Goal: Communication & Community: Answer question/provide support

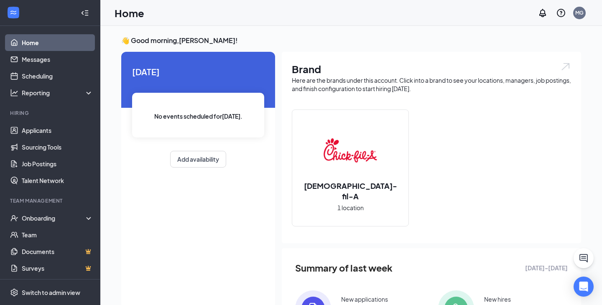
click at [33, 38] on link "Home" at bounding box center [58, 42] width 72 height 17
click at [31, 51] on link "Messages" at bounding box center [58, 59] width 72 height 17
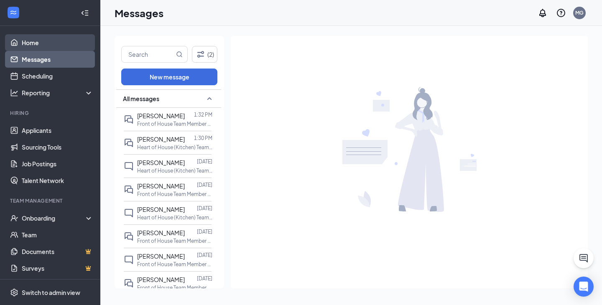
click at [38, 46] on link "Home" at bounding box center [58, 42] width 72 height 17
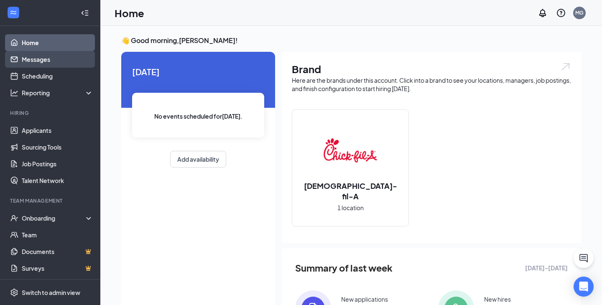
click at [52, 58] on link "Messages" at bounding box center [58, 59] width 72 height 17
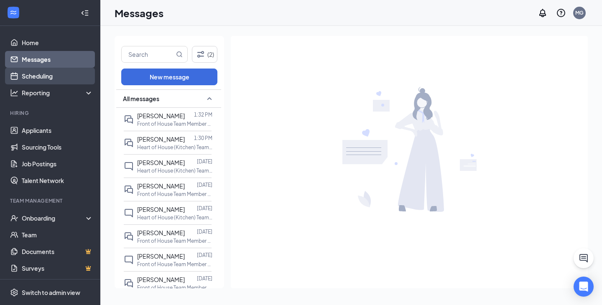
click at [65, 75] on link "Scheduling" at bounding box center [58, 76] width 72 height 17
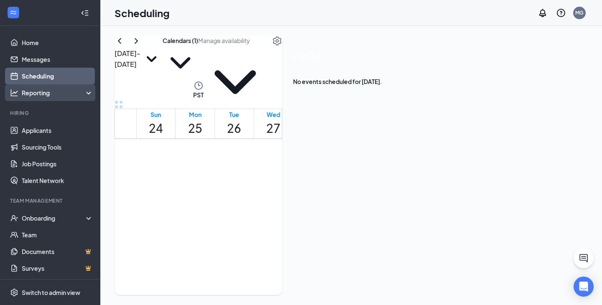
scroll to position [411, 0]
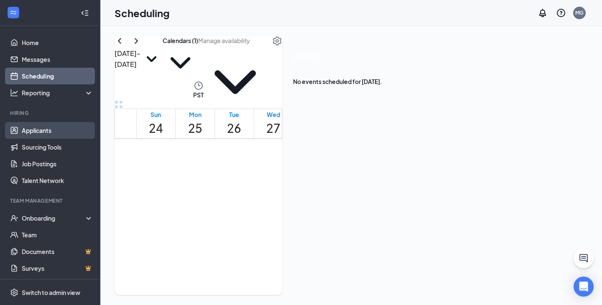
click at [37, 128] on link "Applicants" at bounding box center [58, 130] width 72 height 17
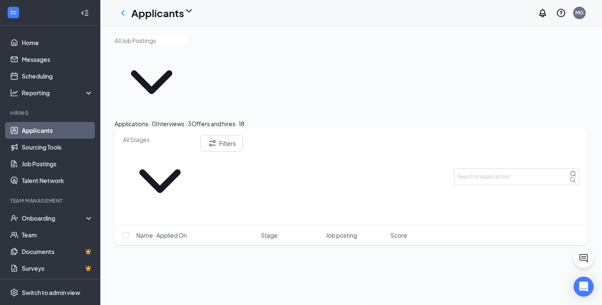
click at [192, 119] on button "Interviews · 3" at bounding box center [174, 123] width 36 height 9
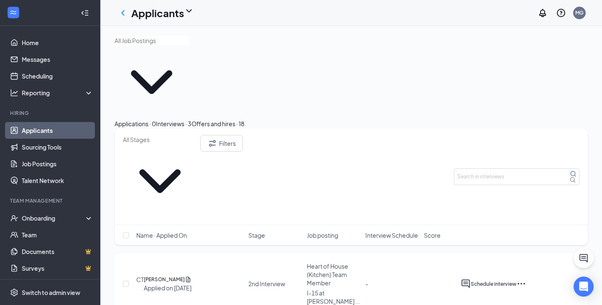
click at [245, 119] on div "Offers and hires · 18" at bounding box center [218, 123] width 53 height 9
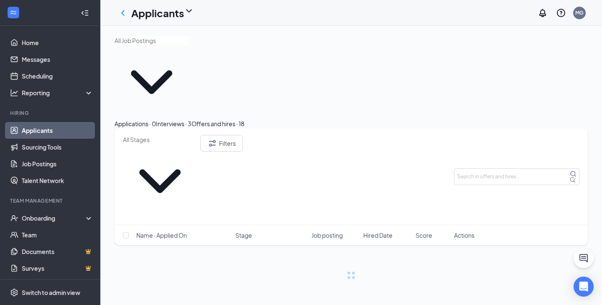
click at [192, 119] on div "Interviews · 3" at bounding box center [174, 123] width 36 height 9
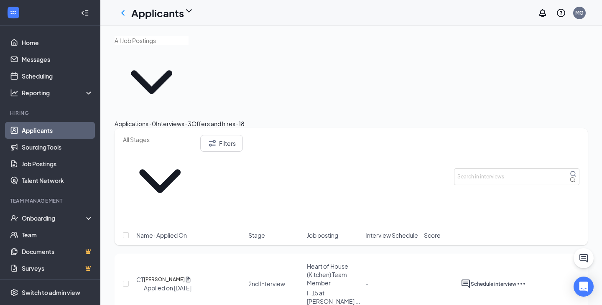
click at [143, 119] on div "Applications · 0" at bounding box center [135, 123] width 41 height 9
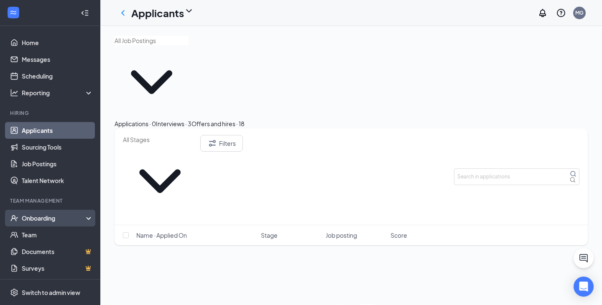
click at [41, 218] on div "Onboarding" at bounding box center [54, 218] width 64 height 8
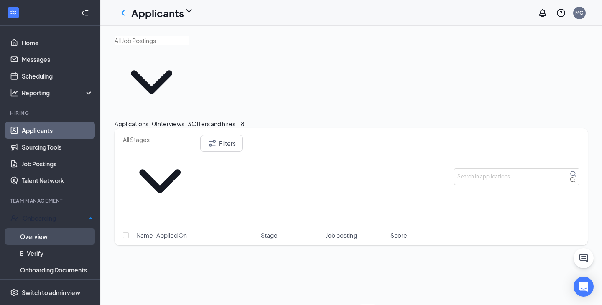
click at [39, 231] on link "Overview" at bounding box center [56, 236] width 73 height 17
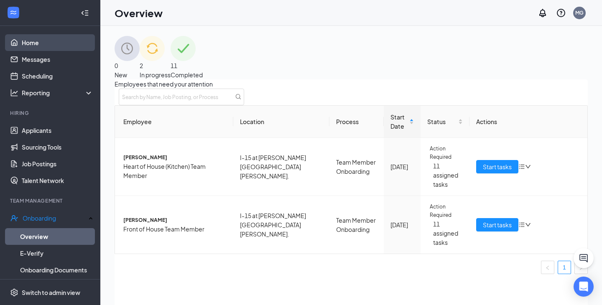
click at [45, 43] on link "Home" at bounding box center [58, 42] width 72 height 17
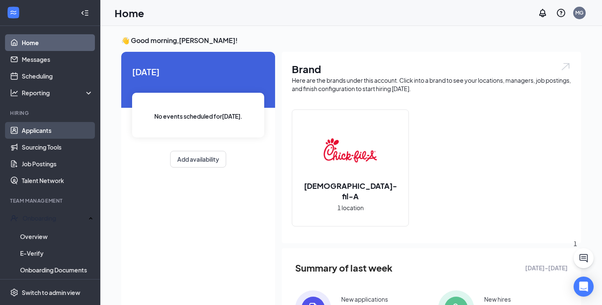
click at [52, 134] on link "Applicants" at bounding box center [58, 130] width 72 height 17
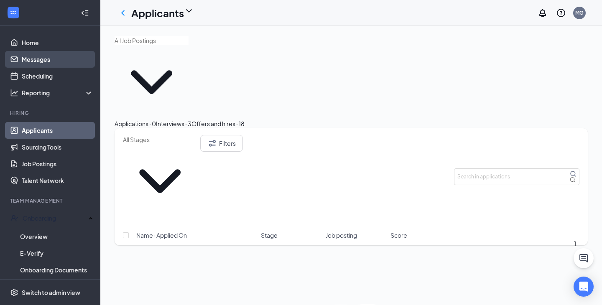
click at [43, 58] on link "Messages" at bounding box center [58, 59] width 72 height 17
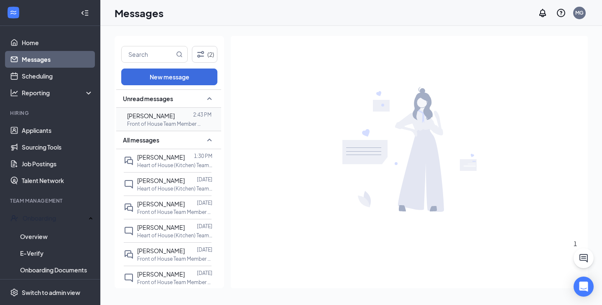
click at [201, 114] on p "2:43 PM" at bounding box center [202, 114] width 18 height 7
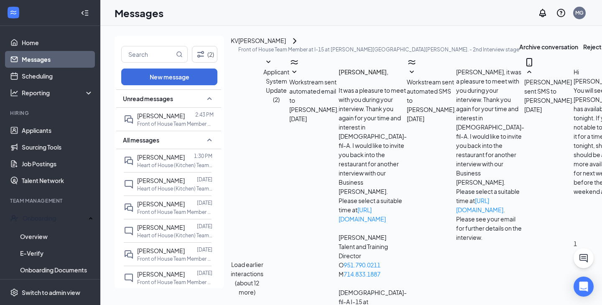
type textarea "Perfect! I will go ahead and schedule it for 2:30pm then. You should get a noti…"
click at [34, 130] on link "Applicants" at bounding box center [58, 130] width 72 height 17
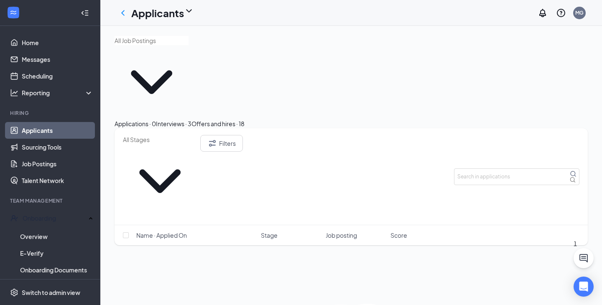
click at [192, 119] on div "Interviews · 3" at bounding box center [174, 123] width 36 height 9
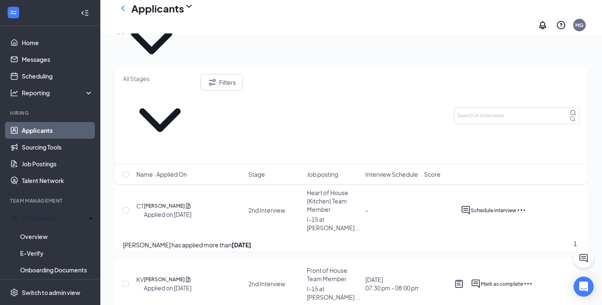
scroll to position [49, 0]
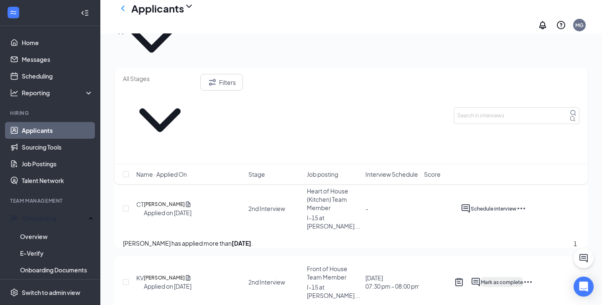
click at [523, 277] on button "Mark as complete" at bounding box center [502, 282] width 42 height 10
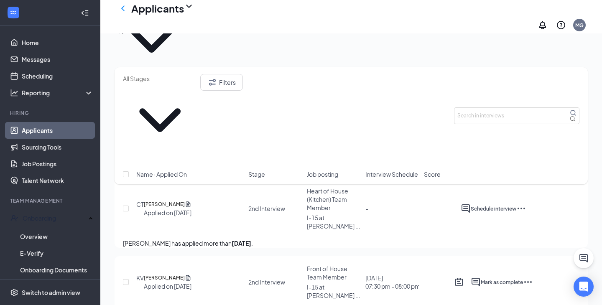
scroll to position [64, 0]
type input "[DATE]"
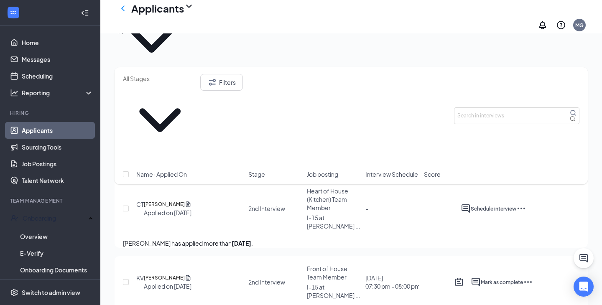
scroll to position [1067, 0]
click at [30, 207] on span "02:30 PM" at bounding box center [17, 211] width 25 height 9
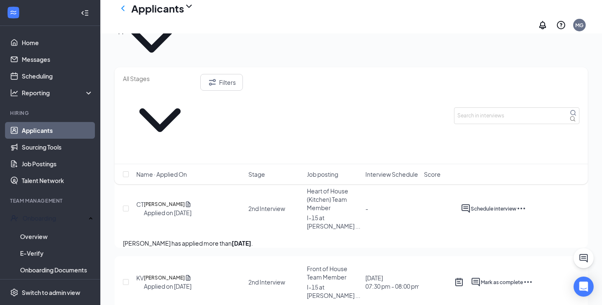
click at [30, 228] on span "03:00 PM" at bounding box center [17, 232] width 25 height 9
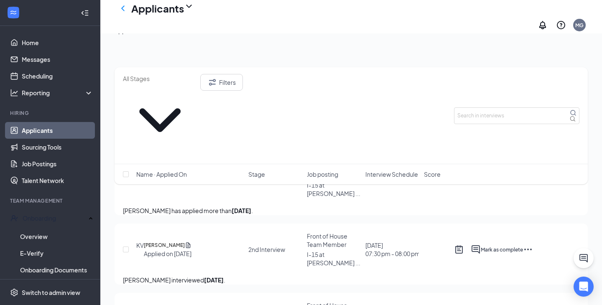
scroll to position [81, 0]
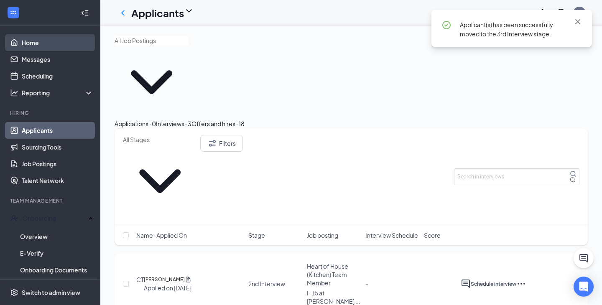
scroll to position [0, 0]
click at [43, 43] on link "Home" at bounding box center [58, 42] width 72 height 17
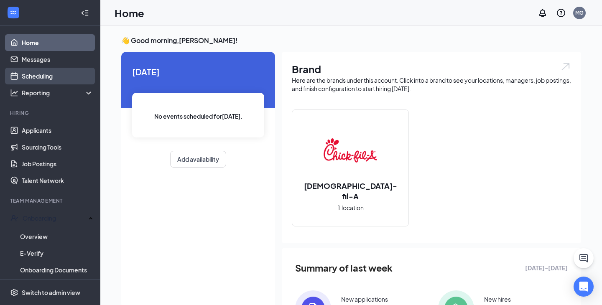
click at [43, 72] on link "Scheduling" at bounding box center [58, 76] width 72 height 17
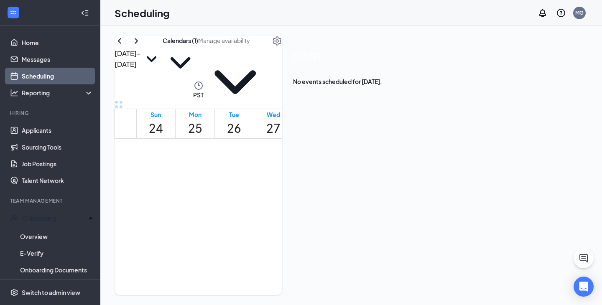
scroll to position [718, 0]
click at [198, 59] on button "Calendars (1)" at bounding box center [181, 58] width 36 height 45
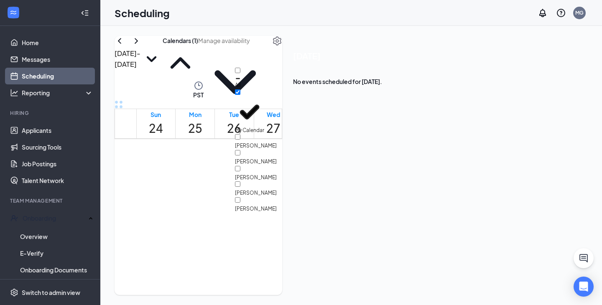
click at [249, 158] on div at bounding box center [256, 158] width 42 height 0
click at [240, 150] on input "[PERSON_NAME]" at bounding box center [237, 152] width 5 height 5
checkbox input "true"
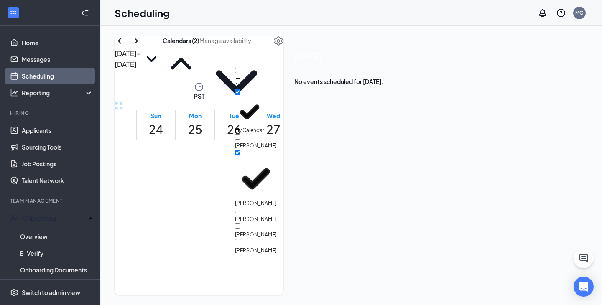
click at [396, 207] on div "1" at bounding box center [389, 222] width 33 height 30
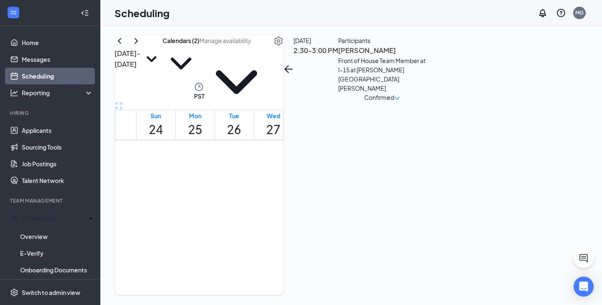
click at [426, 56] on h3 "[PERSON_NAME]" at bounding box center [382, 50] width 88 height 11
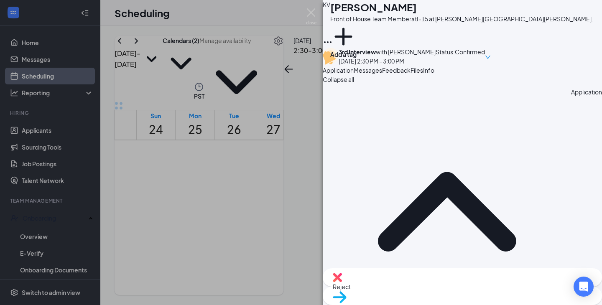
click at [332, 41] on icon "Ellipses" at bounding box center [328, 42] width 8 height 2
click at [547, 31] on link "View full application" at bounding box center [527, 26] width 54 height 9
click at [311, 13] on img at bounding box center [311, 16] width 10 height 16
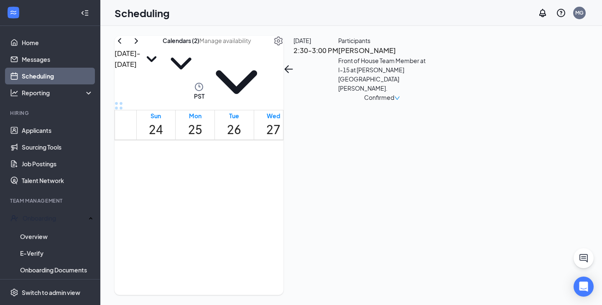
scroll to position [644, 0]
click at [39, 128] on link "Applicants" at bounding box center [58, 130] width 72 height 17
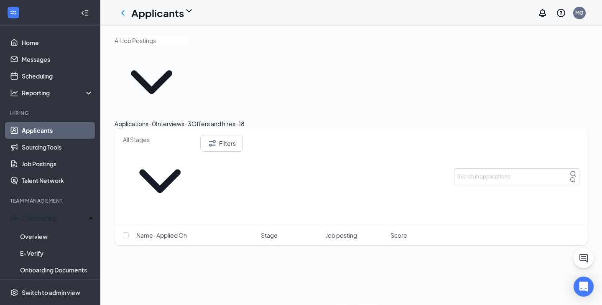
click at [192, 119] on div "Interviews · 3" at bounding box center [174, 123] width 36 height 9
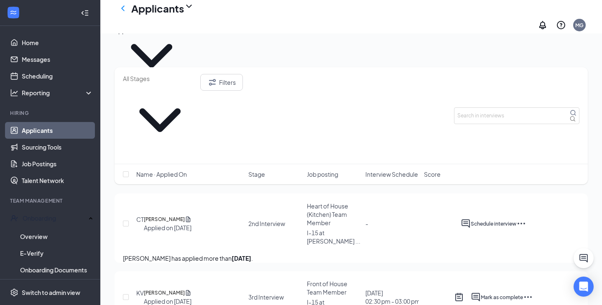
scroll to position [75, 0]
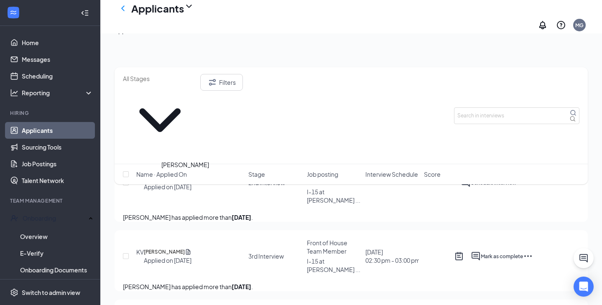
click at [185, 248] on h5 "[PERSON_NAME]" at bounding box center [164, 252] width 41 height 8
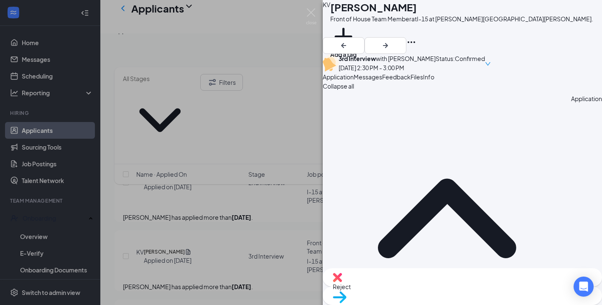
click at [411, 82] on button "Feedback" at bounding box center [396, 76] width 28 height 9
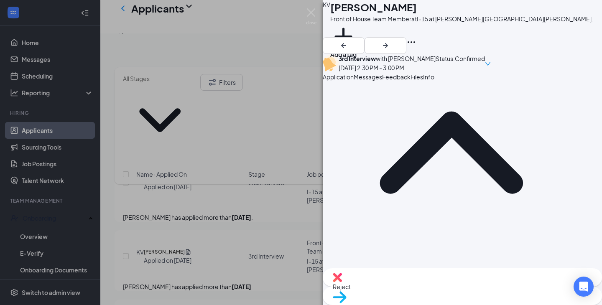
scroll to position [33, 0]
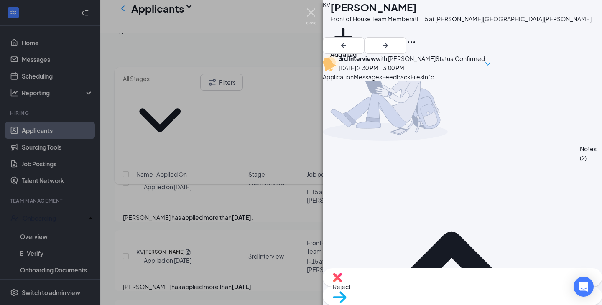
click at [311, 10] on img at bounding box center [311, 16] width 10 height 16
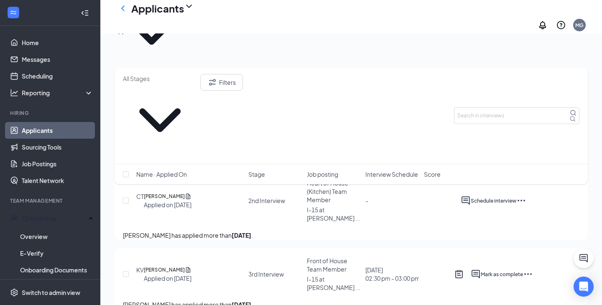
scroll to position [58, 0]
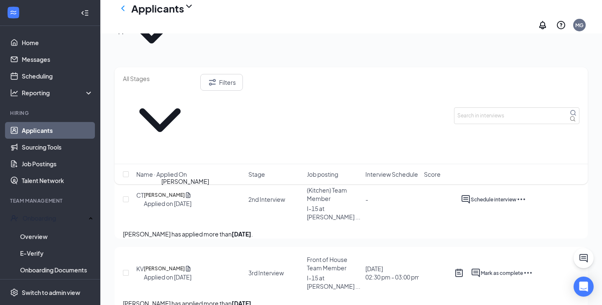
click at [185, 265] on h5 "[PERSON_NAME]" at bounding box center [164, 269] width 41 height 8
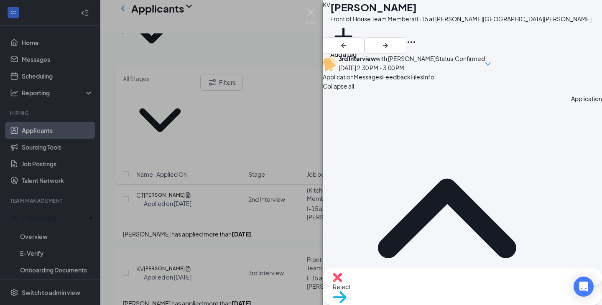
click at [415, 41] on icon "Ellipses" at bounding box center [412, 42] width 8 height 2
click at [502, 14] on div "[PERSON_NAME]" at bounding box center [461, 7] width 263 height 14
click at [218, 181] on div "KV [PERSON_NAME] Front of House Team Member at I-15 at [PERSON_NAME][GEOGRAPHIC…" at bounding box center [301, 152] width 602 height 305
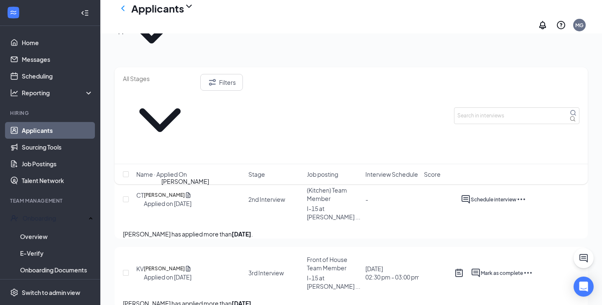
click at [171, 265] on h5 "[PERSON_NAME]" at bounding box center [164, 269] width 41 height 8
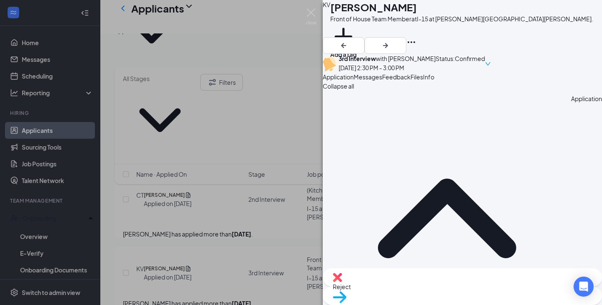
click at [283, 181] on div "KV [PERSON_NAME] Front of House Team Member at I-15 at [PERSON_NAME][GEOGRAPHIC…" at bounding box center [301, 152] width 602 height 305
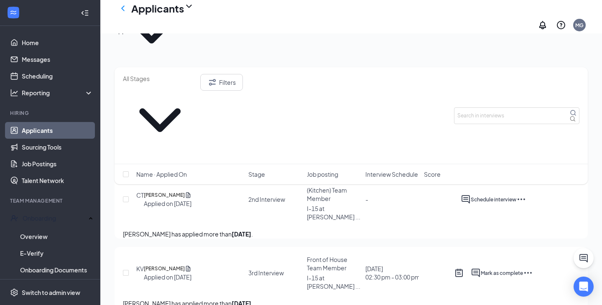
click at [533, 268] on icon "Ellipses" at bounding box center [528, 273] width 10 height 10
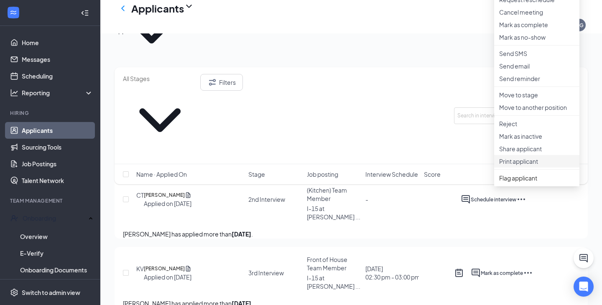
click at [529, 166] on p "Print applicant" at bounding box center [536, 161] width 75 height 8
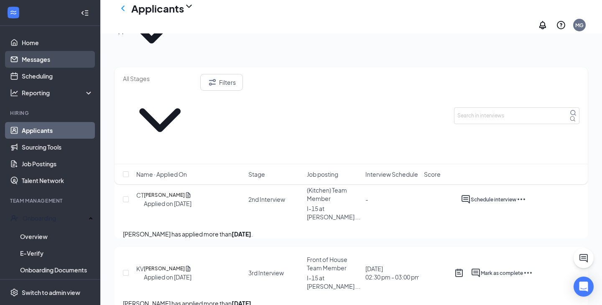
click at [62, 52] on link "Messages" at bounding box center [58, 59] width 72 height 17
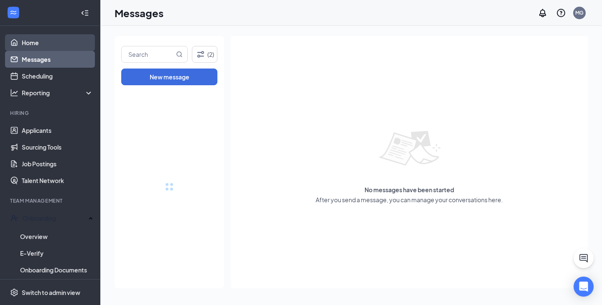
click at [57, 43] on link "Home" at bounding box center [58, 42] width 72 height 17
